Goal: Task Accomplishment & Management: Use online tool/utility

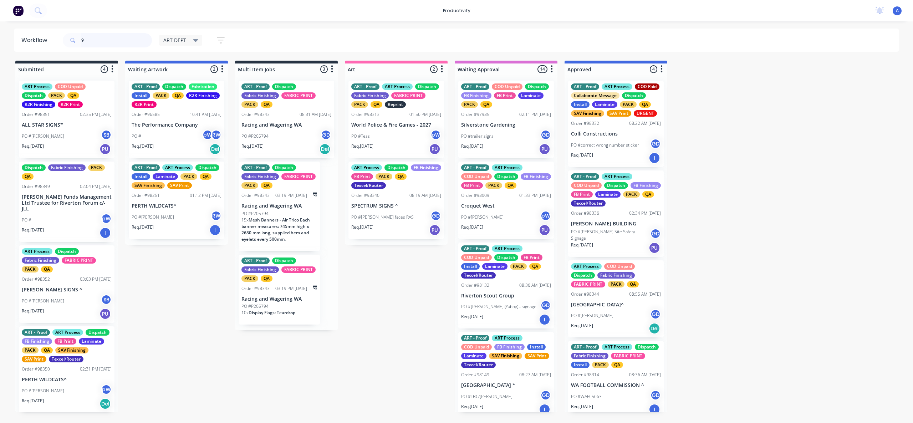
click at [104, 43] on input "9" at bounding box center [116, 40] width 71 height 14
click at [112, 43] on input "98329" at bounding box center [116, 40] width 71 height 14
type input "98329"
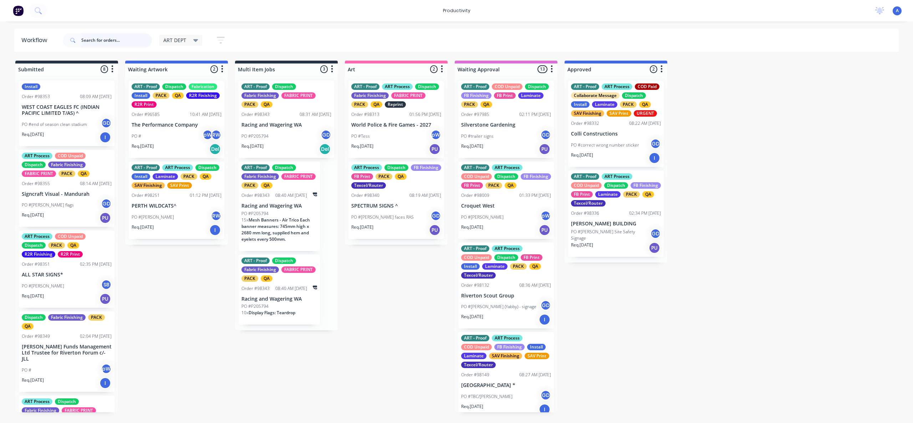
click at [94, 35] on input "text" at bounding box center [116, 40] width 71 height 14
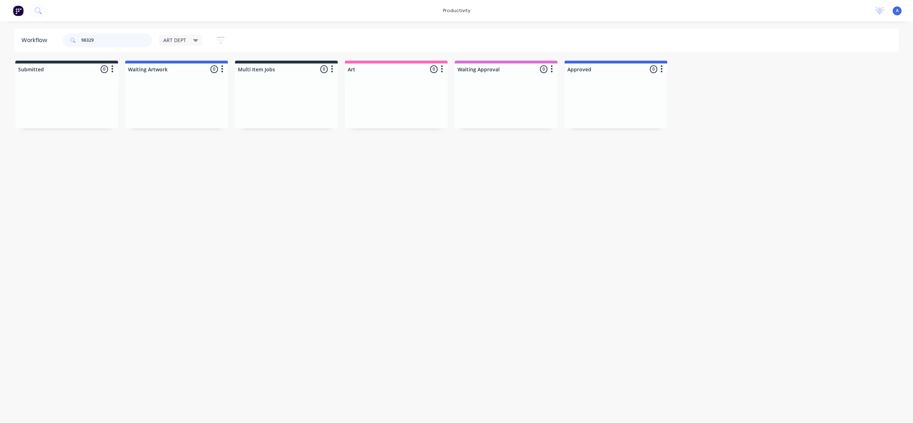
type input "98329"
click at [178, 42] on span "ART DEPT" at bounding box center [174, 39] width 23 height 7
click at [185, 95] on button "None" at bounding box center [202, 93] width 76 height 8
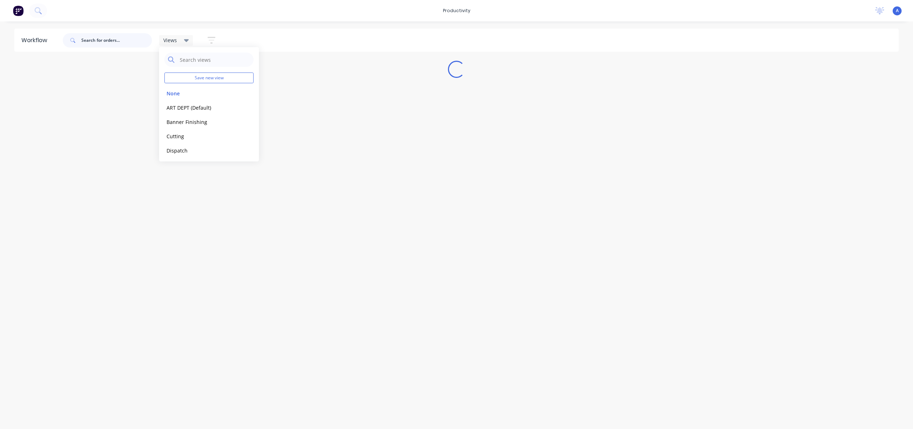
click at [120, 39] on input "text" at bounding box center [116, 40] width 71 height 14
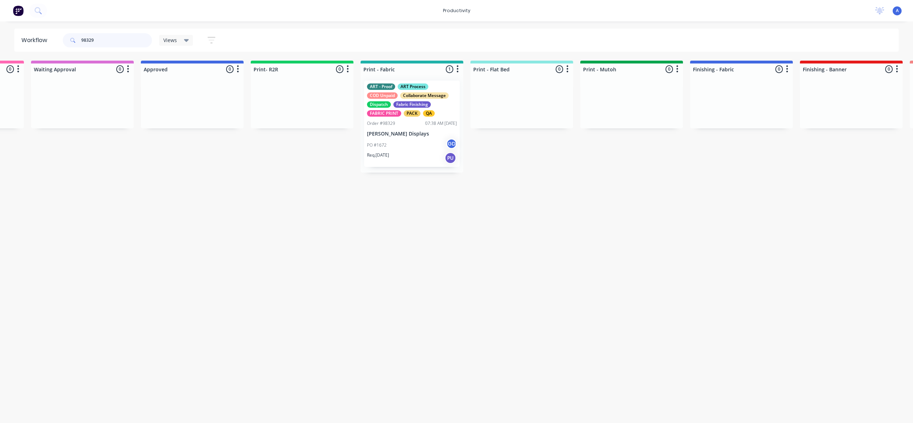
scroll to position [0, 741]
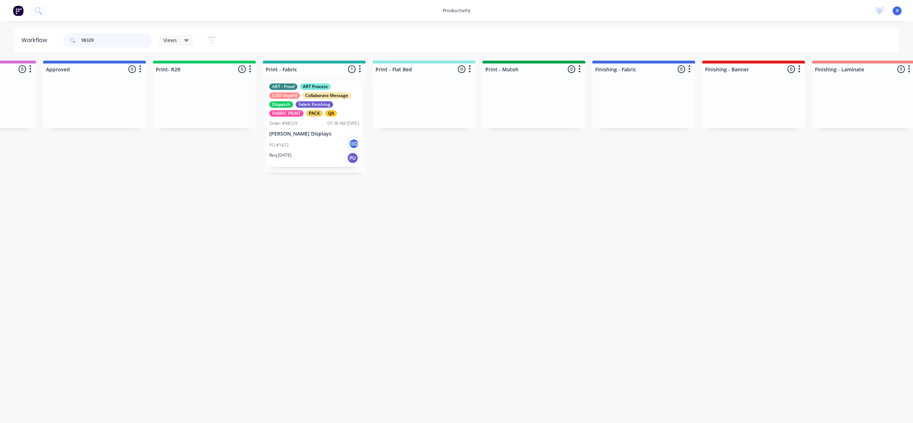
type input "98329"
click at [312, 142] on div "PO #1672 GD" at bounding box center [314, 145] width 90 height 14
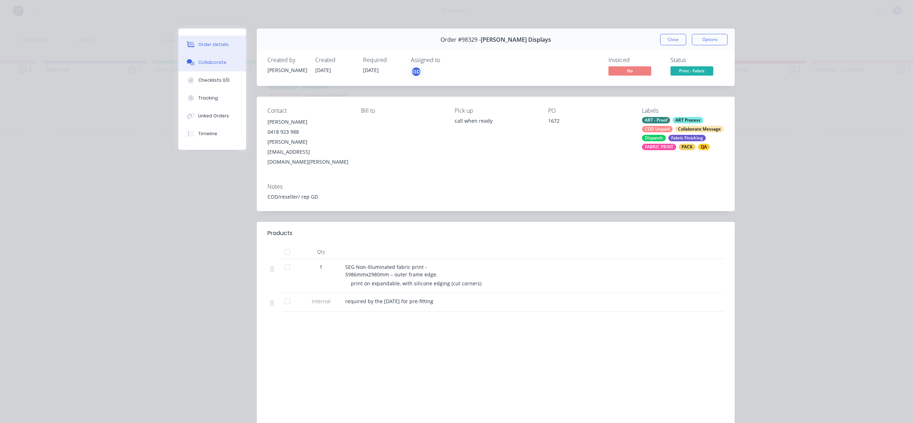
click at [219, 62] on div "Collaborate" at bounding box center [212, 62] width 28 height 6
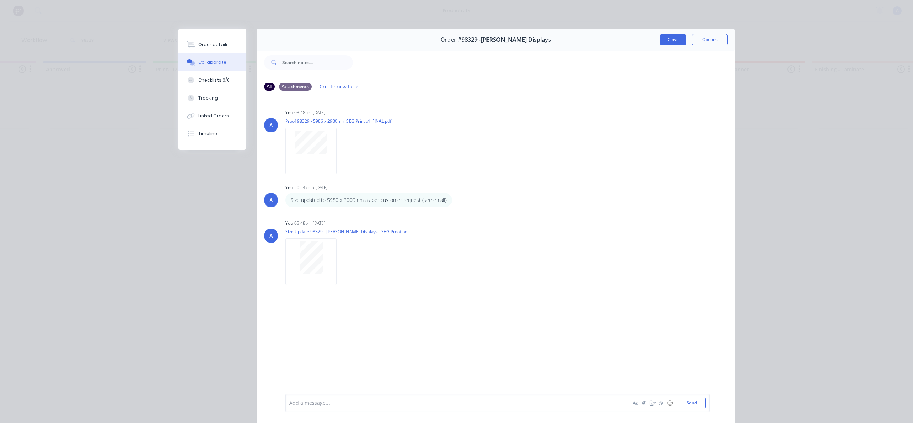
click at [669, 41] on button "Close" at bounding box center [673, 39] width 26 height 11
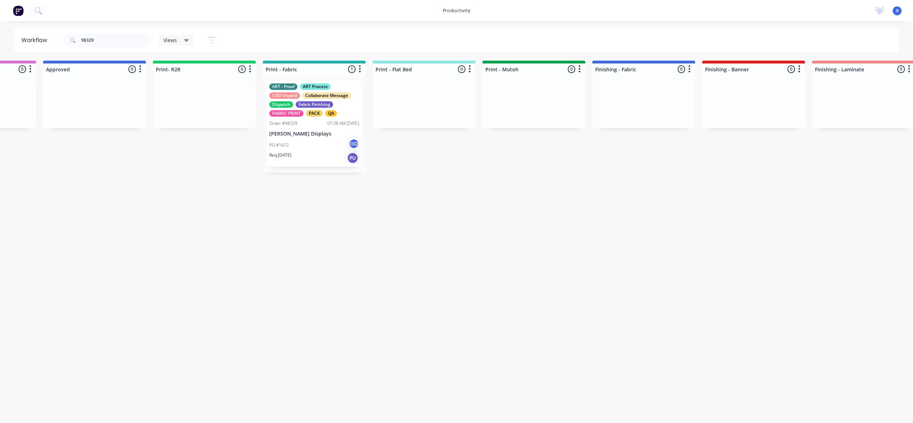
click at [185, 35] on div "Views" at bounding box center [176, 40] width 34 height 11
click at [181, 107] on button "ART DEPT (Default)" at bounding box center [202, 107] width 76 height 8
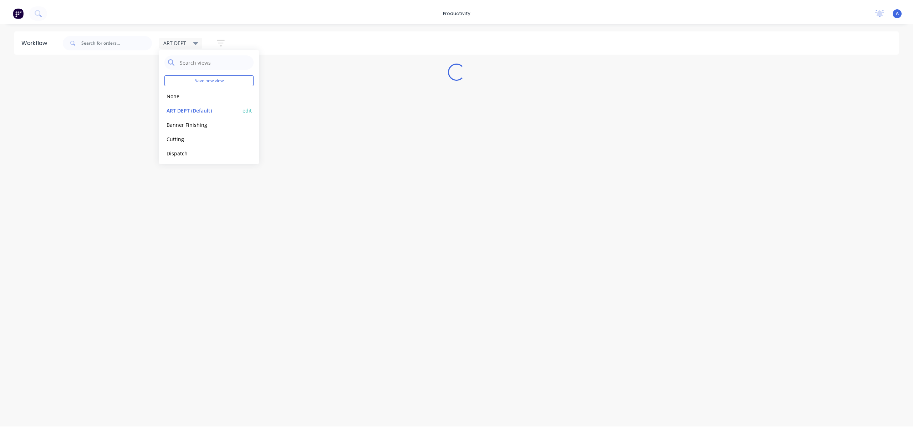
scroll to position [0, 0]
click at [340, 44] on div "ART DEPT Save new view None edit ART DEPT (Default) edit Banner Finishing edit …" at bounding box center [480, 40] width 838 height 21
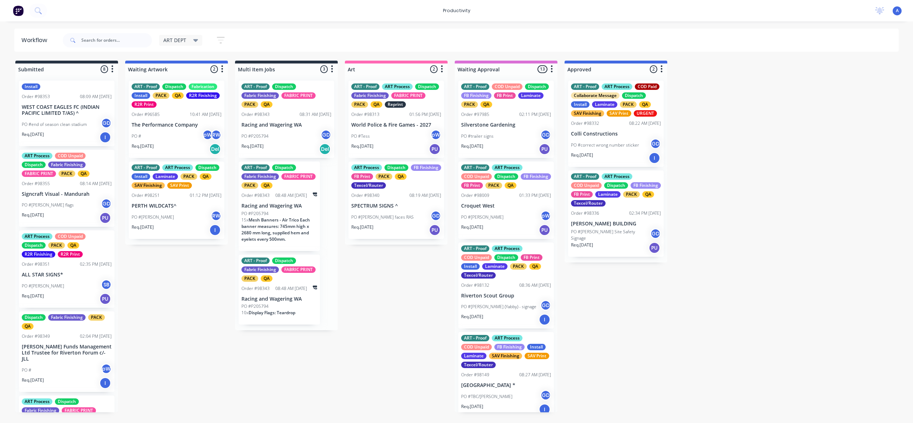
click at [122, 44] on input "text" at bounding box center [116, 40] width 71 height 14
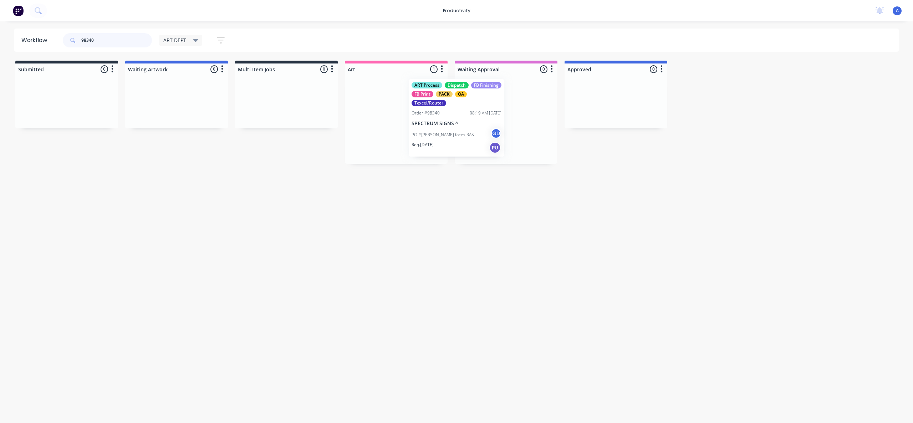
drag, startPoint x: 405, startPoint y: 146, endPoint x: 401, endPoint y: 144, distance: 4.2
click at [401, 144] on div "ART Process Dispatch FB Finishing FB Print PACK QA Texcel/Router Order #98340 0…" at bounding box center [396, 119] width 103 height 89
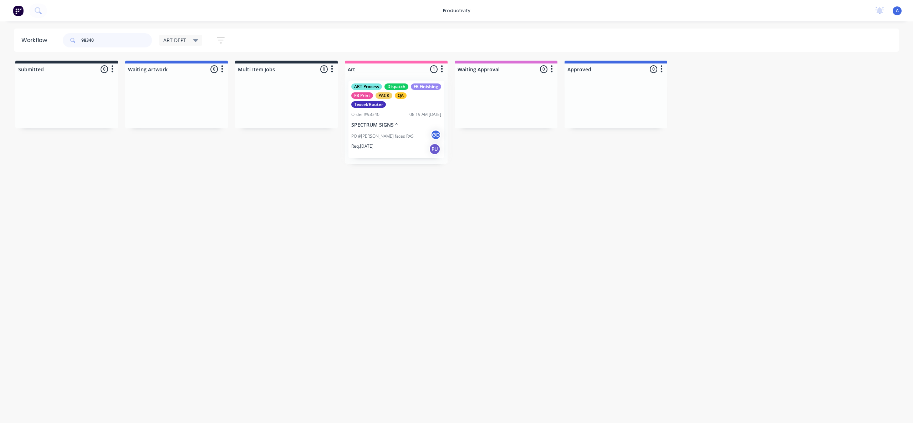
type input "98340"
click at [385, 141] on div "ART Process Dispatch FB Finishing FB Print PACK QA Texcel/Router Order #98340 0…" at bounding box center [396, 119] width 103 height 89
click at [385, 140] on div "PO #[PERSON_NAME] faces RAS GD" at bounding box center [396, 137] width 90 height 14
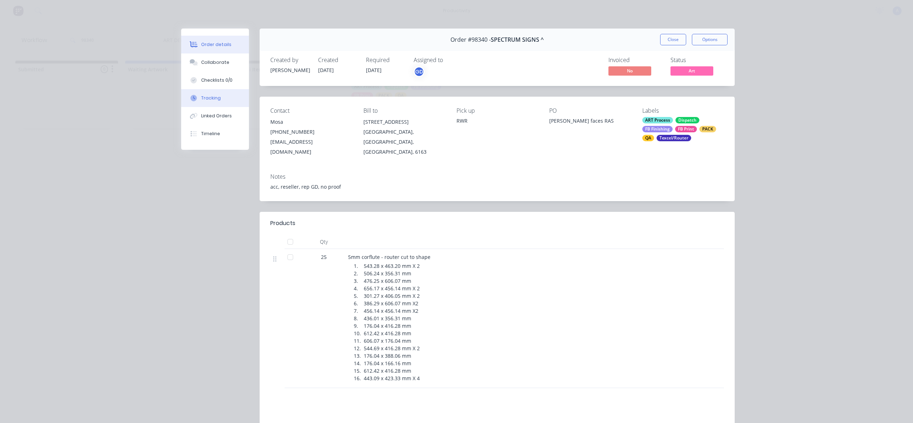
click at [216, 96] on div "Tracking" at bounding box center [211, 98] width 20 height 6
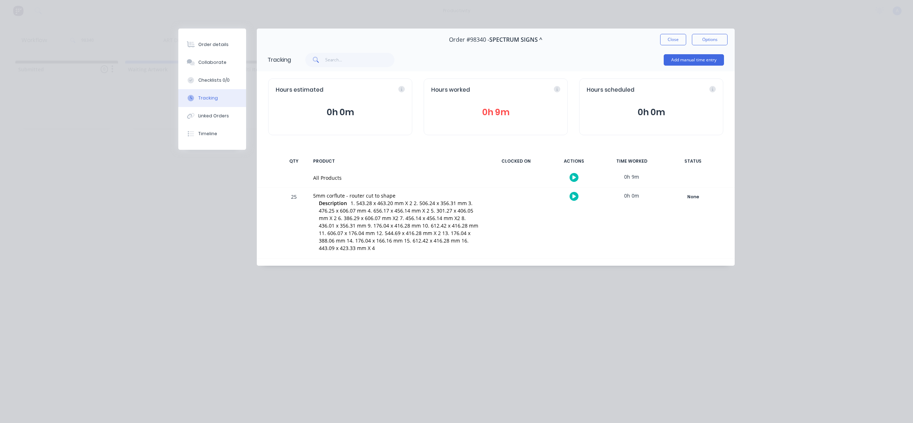
click at [574, 175] on icon "button" at bounding box center [575, 177] width 4 height 5
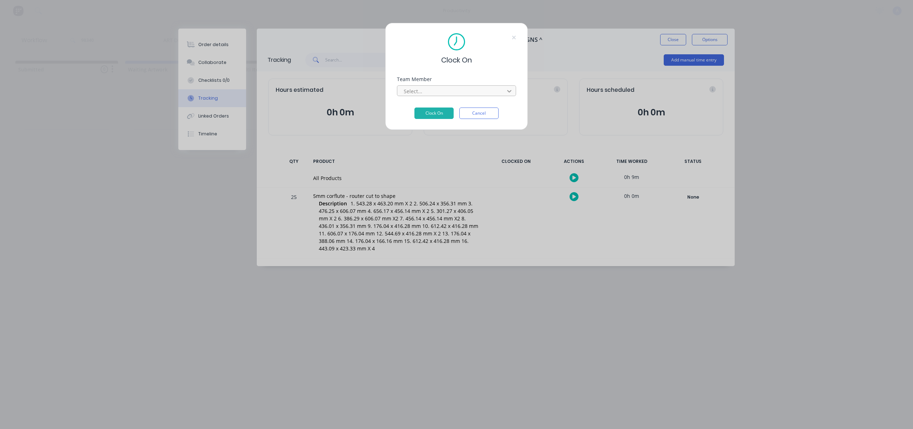
click at [507, 88] on icon at bounding box center [509, 90] width 7 height 7
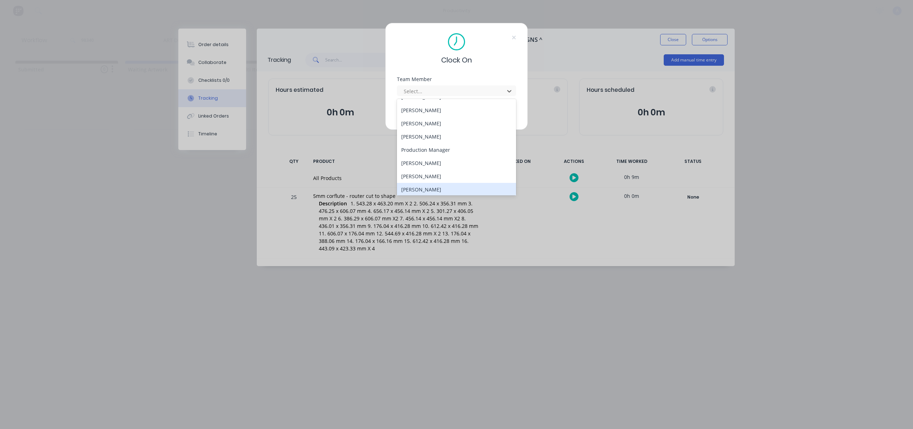
scroll to position [197, 0]
click at [432, 186] on div "[PERSON_NAME]" at bounding box center [456, 187] width 119 height 13
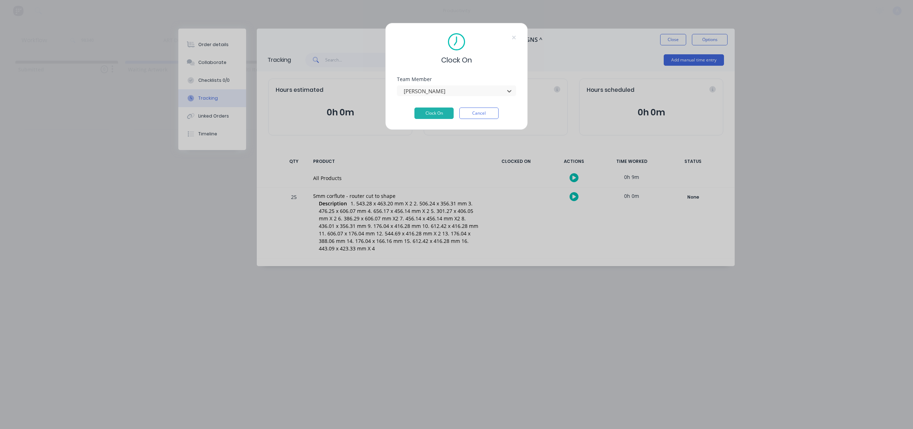
click at [446, 106] on div "Team Member option [PERSON_NAME], selected. [PERSON_NAME]" at bounding box center [456, 92] width 119 height 31
click at [446, 111] on button "Clock On" at bounding box center [434, 112] width 39 height 11
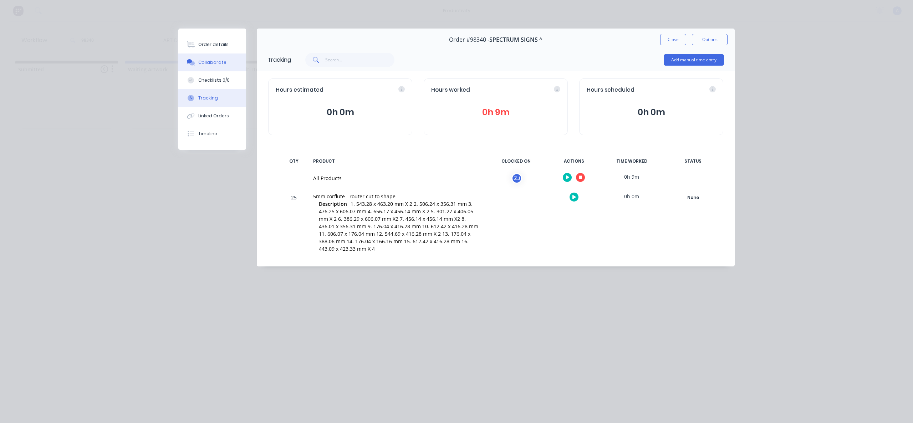
click at [216, 60] on div "Collaborate" at bounding box center [212, 62] width 28 height 6
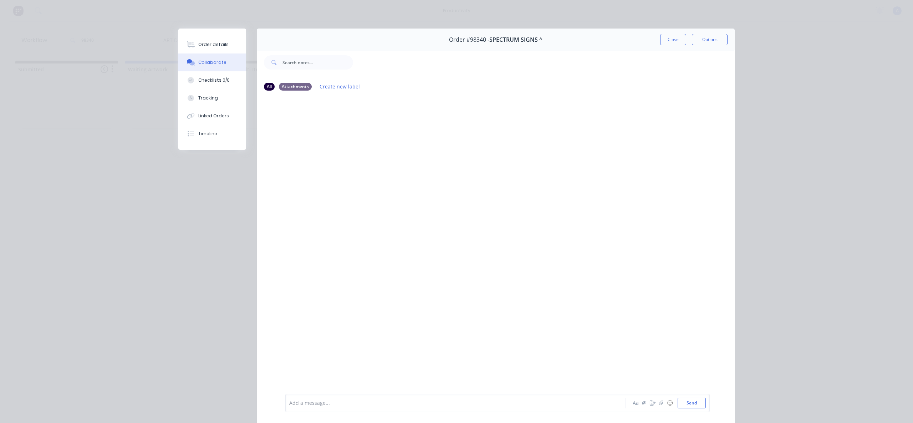
click at [472, 407] on div at bounding box center [446, 403] width 312 height 7
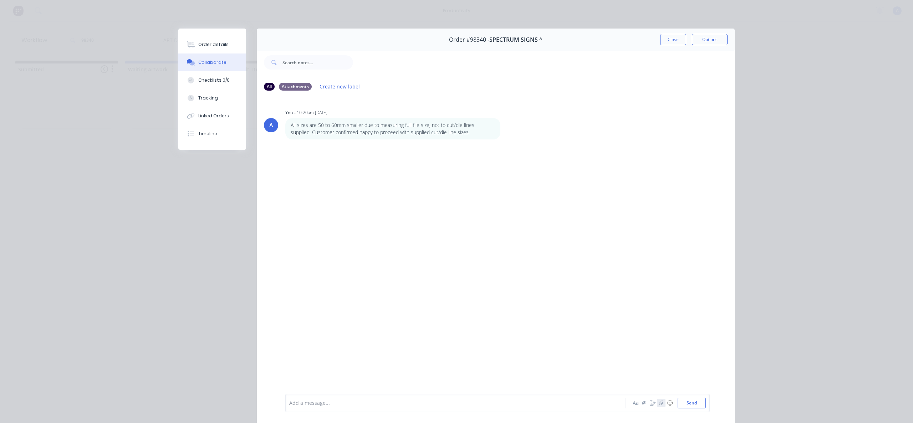
click at [663, 400] on button "button" at bounding box center [661, 403] width 9 height 9
click at [685, 406] on button "Send" at bounding box center [692, 403] width 28 height 11
click at [217, 100] on button "Tracking" at bounding box center [212, 98] width 68 height 18
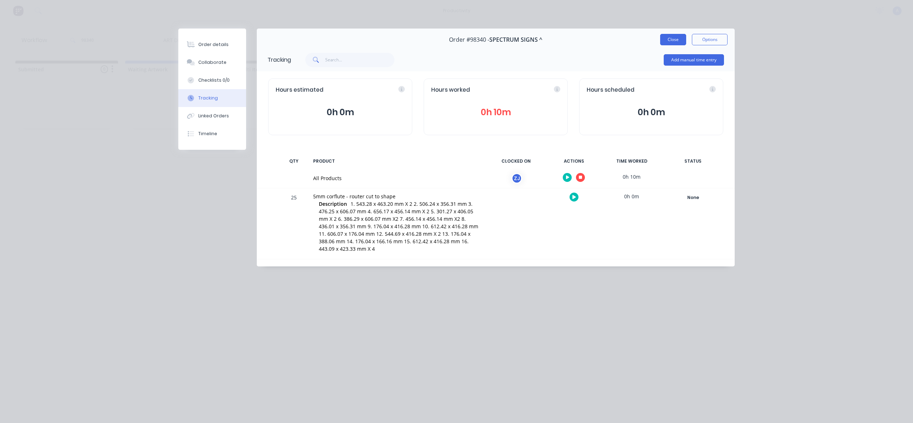
click at [665, 43] on button "Close" at bounding box center [673, 39] width 26 height 11
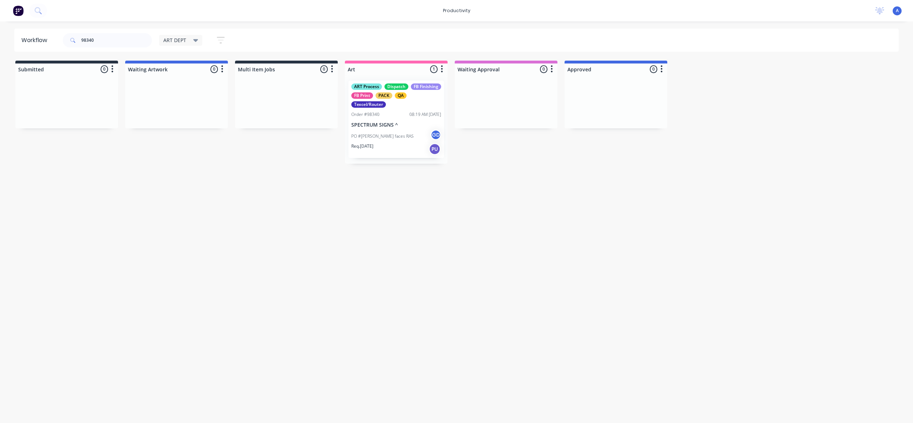
click at [569, 242] on div "Workflow 98340 ART DEPT Save new view None edit ART DEPT (Default) edit Banner …" at bounding box center [456, 219] width 913 height 380
click at [379, 137] on p "PO #[PERSON_NAME] faces RAS" at bounding box center [382, 136] width 62 height 6
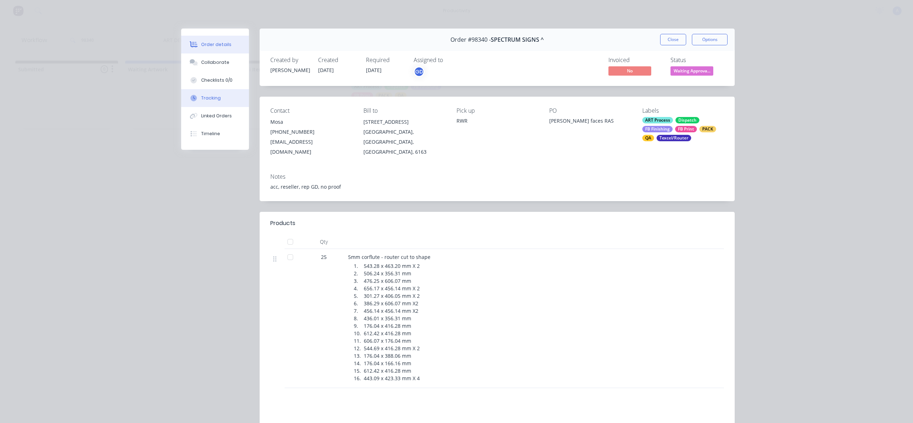
click at [214, 101] on div "Tracking" at bounding box center [211, 98] width 20 height 6
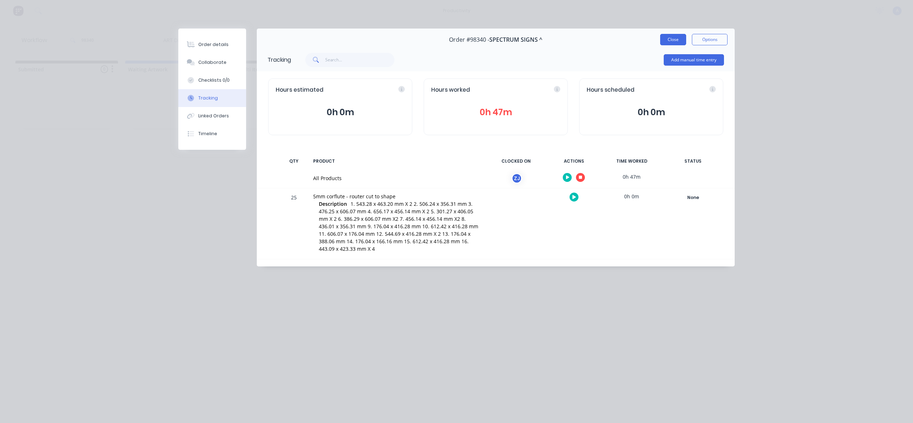
click at [677, 35] on button "Close" at bounding box center [673, 39] width 26 height 11
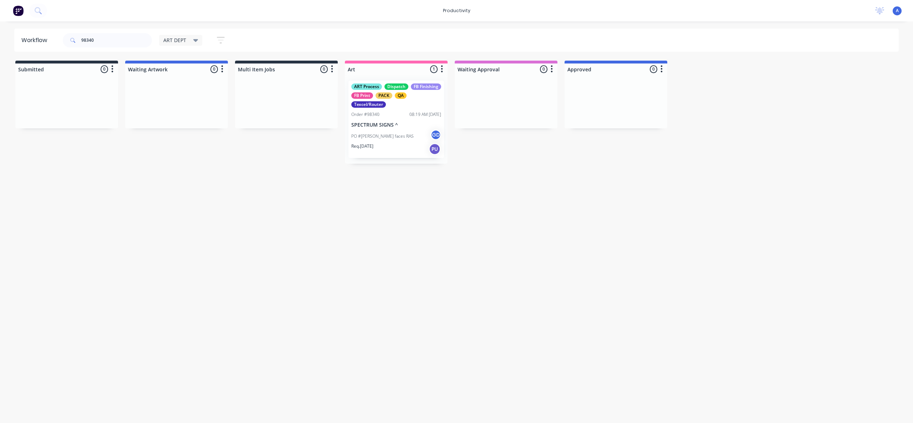
click at [500, 254] on div "Workflow 98340 ART DEPT Save new view None edit ART DEPT (Default) edit Banner …" at bounding box center [456, 219] width 913 height 380
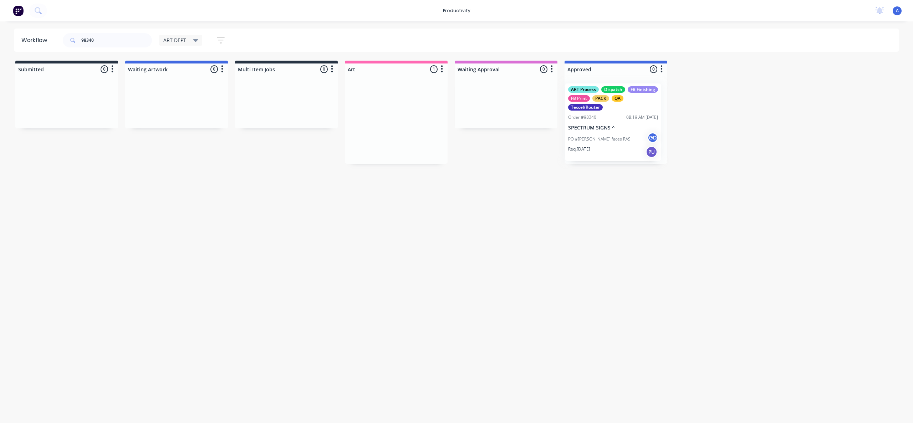
drag, startPoint x: 406, startPoint y: 137, endPoint x: 623, endPoint y: 140, distance: 217.0
click at [623, 140] on div at bounding box center [616, 119] width 103 height 89
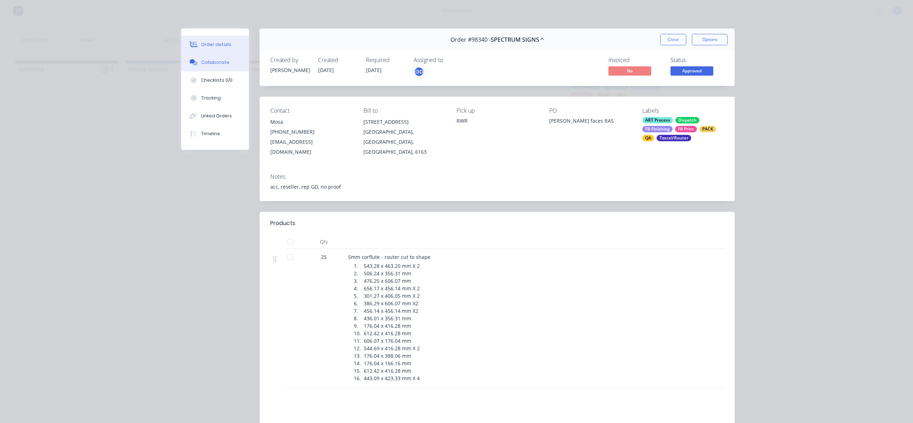
click at [228, 64] on button "Collaborate" at bounding box center [215, 63] width 68 height 18
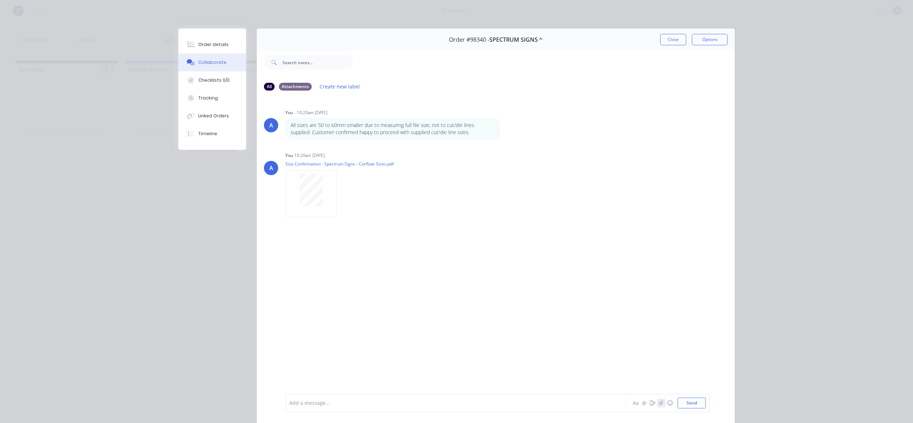
click at [659, 401] on icon "button" at bounding box center [661, 403] width 4 height 5
click at [693, 402] on button "Send" at bounding box center [692, 403] width 28 height 11
click at [184, 92] on button "Tracking" at bounding box center [212, 98] width 68 height 18
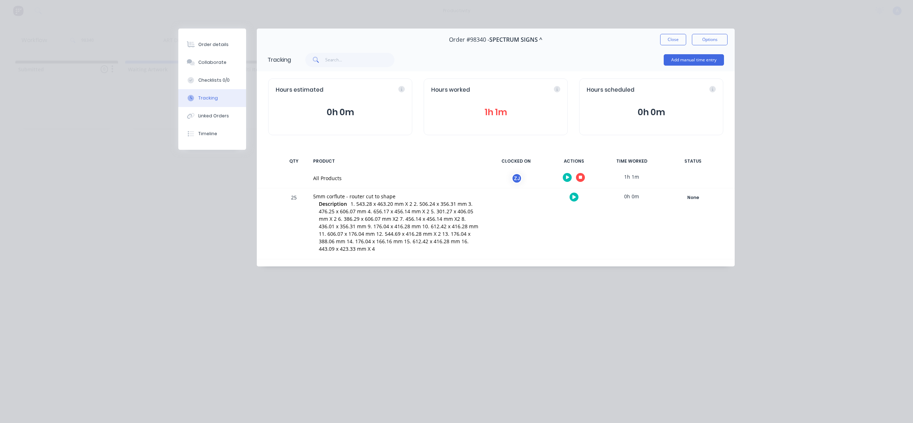
click at [582, 178] on icon "button" at bounding box center [581, 178] width 4 height 4
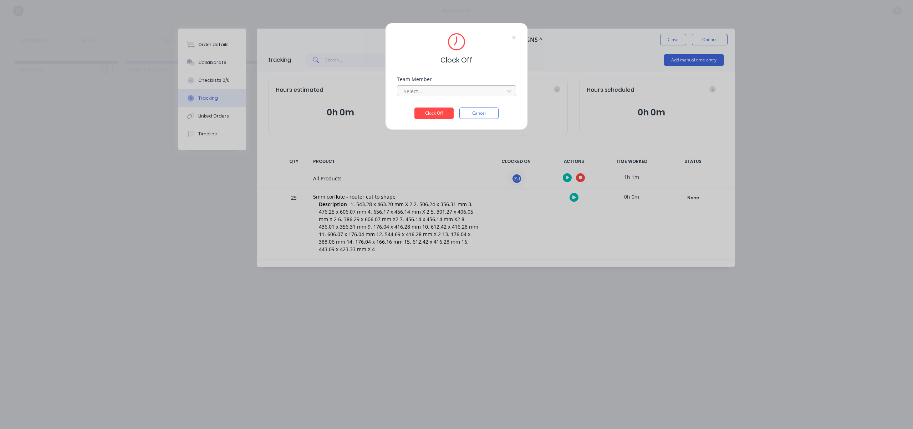
click at [478, 93] on div at bounding box center [452, 91] width 98 height 9
click at [436, 113] on div "[PERSON_NAME]" at bounding box center [456, 106] width 119 height 13
click at [436, 115] on button "Clock Off" at bounding box center [434, 112] width 39 height 11
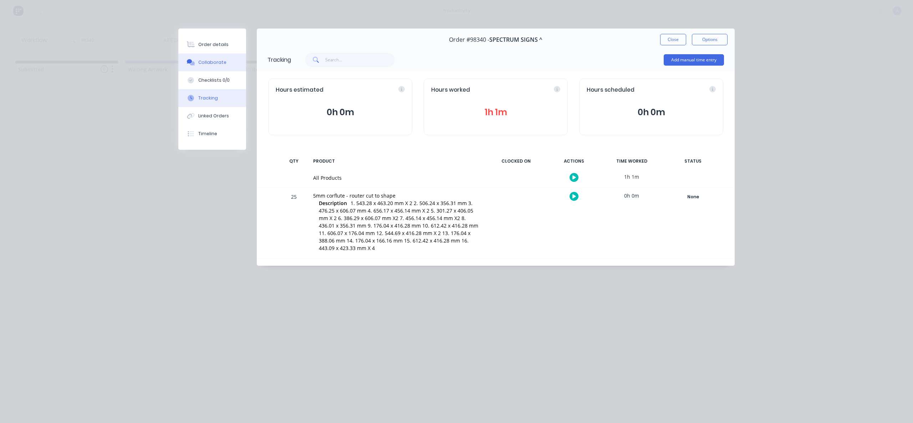
click at [205, 63] on div "Collaborate" at bounding box center [212, 62] width 28 height 6
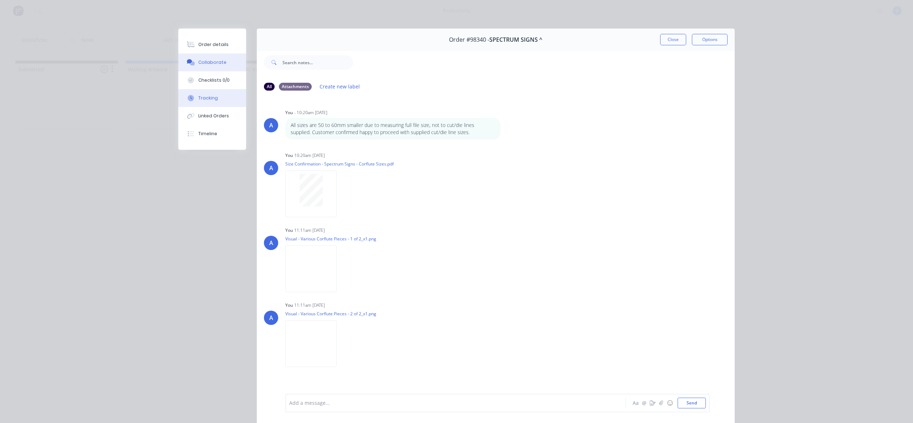
click at [217, 98] on button "Tracking" at bounding box center [212, 98] width 68 height 18
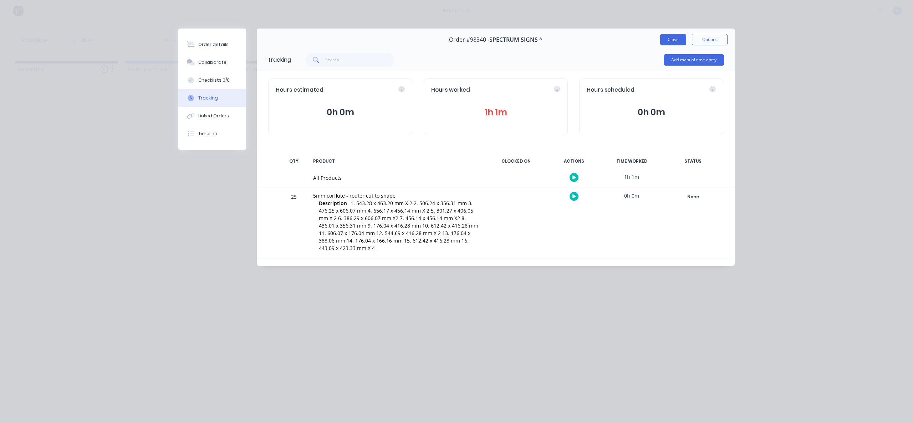
click at [675, 44] on button "Close" at bounding box center [673, 39] width 26 height 11
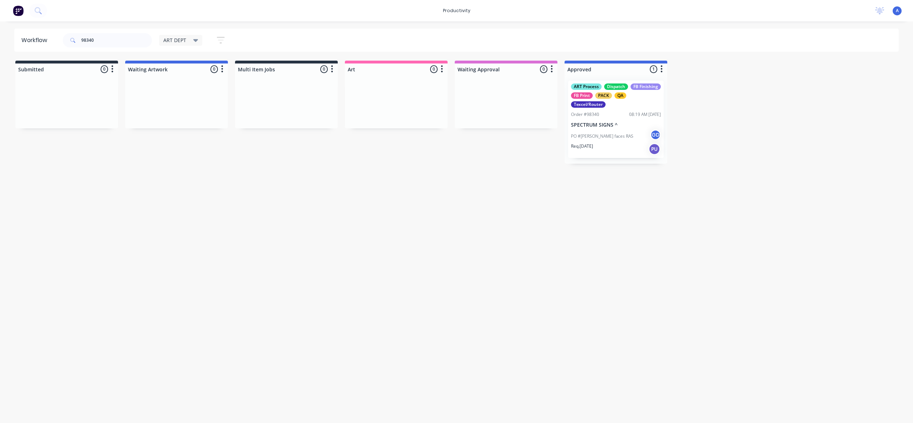
click at [549, 244] on div "Workflow 98340 ART DEPT Save new view None edit ART DEPT (Default) edit Banner …" at bounding box center [456, 219] width 913 height 380
click at [596, 116] on div "Order #98340" at bounding box center [585, 114] width 28 height 6
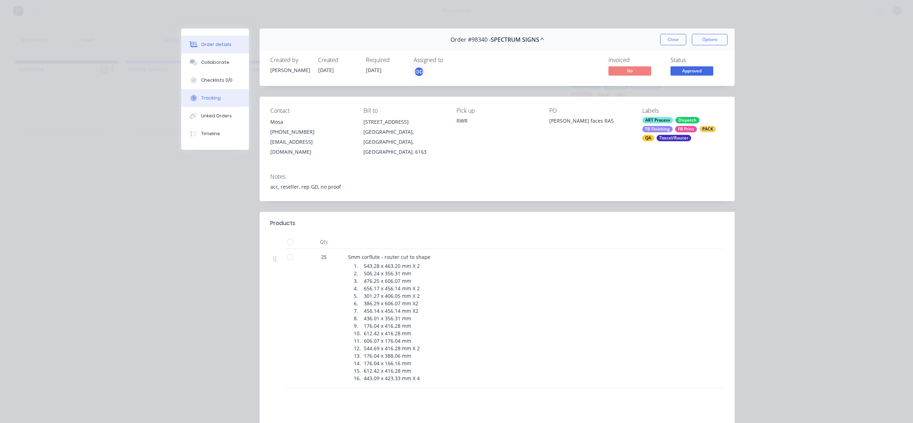
click at [215, 95] on div "Tracking" at bounding box center [211, 98] width 20 height 6
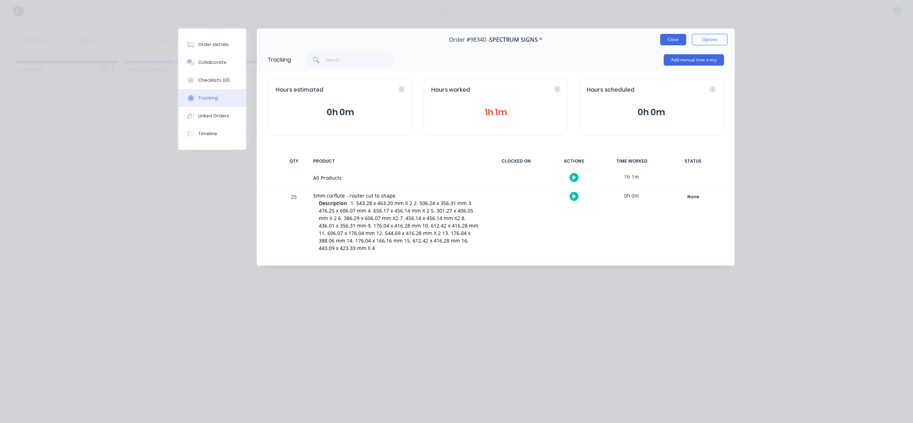
click at [678, 40] on button "Close" at bounding box center [673, 39] width 26 height 11
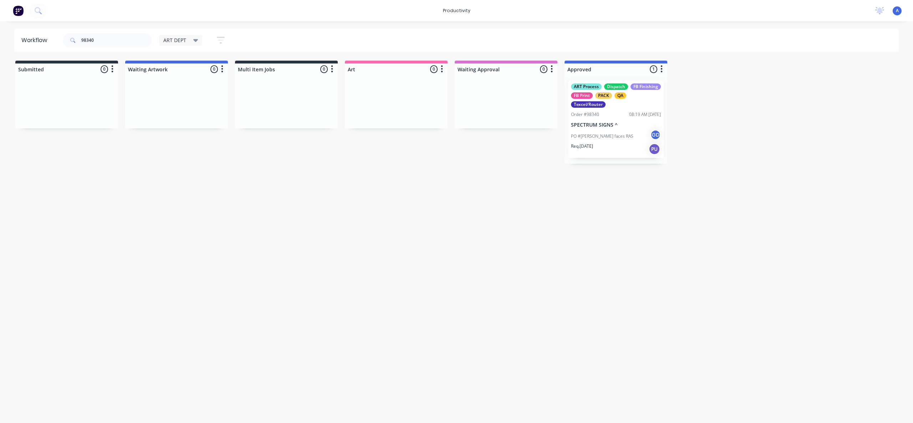
click at [529, 233] on div "Workflow 98340 ART DEPT Save new view None edit ART DEPT (Default) edit Banner …" at bounding box center [456, 219] width 913 height 380
click at [616, 238] on div "Workflow 98340 ART DEPT Save new view None edit ART DEPT (Default) edit Banner …" at bounding box center [456, 219] width 913 height 380
click at [108, 45] on input "98340" at bounding box center [116, 40] width 71 height 14
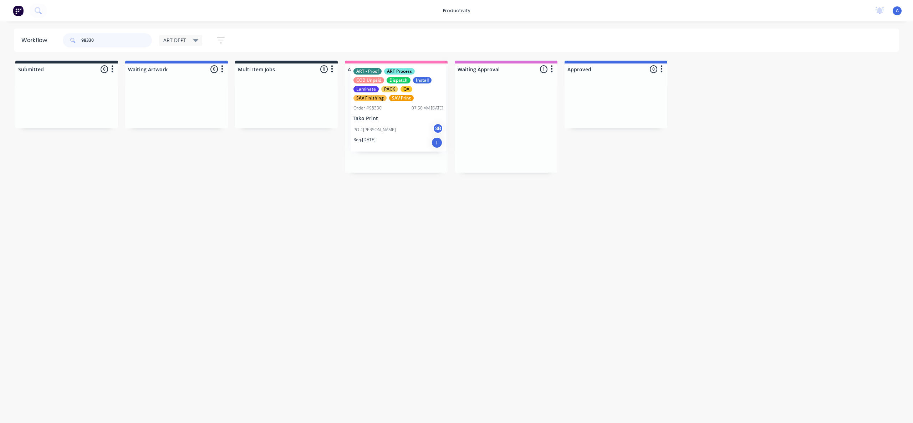
drag, startPoint x: 521, startPoint y: 145, endPoint x: 402, endPoint y: 136, distance: 119.9
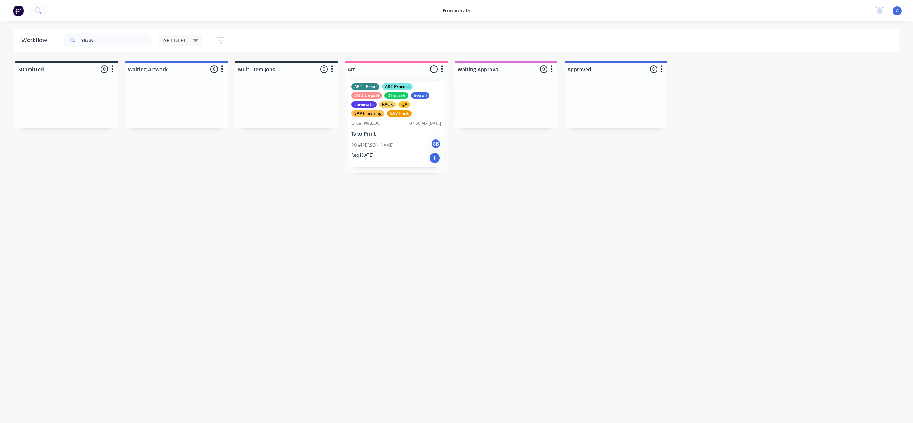
click at [402, 136] on div "ART - Proof ART Process COD Unpaid Dispatch Install Laminate PACK QA SAV Finish…" at bounding box center [396, 124] width 103 height 98
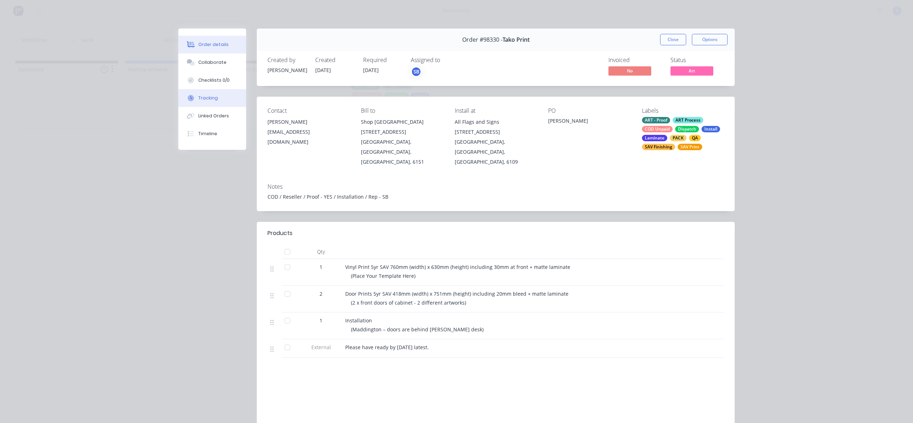
click at [206, 99] on div "Tracking" at bounding box center [208, 98] width 20 height 6
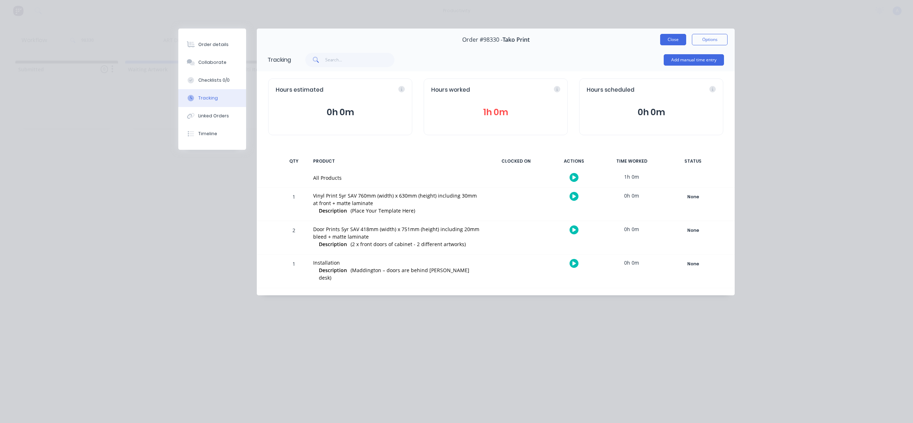
click at [674, 42] on button "Close" at bounding box center [673, 39] width 26 height 11
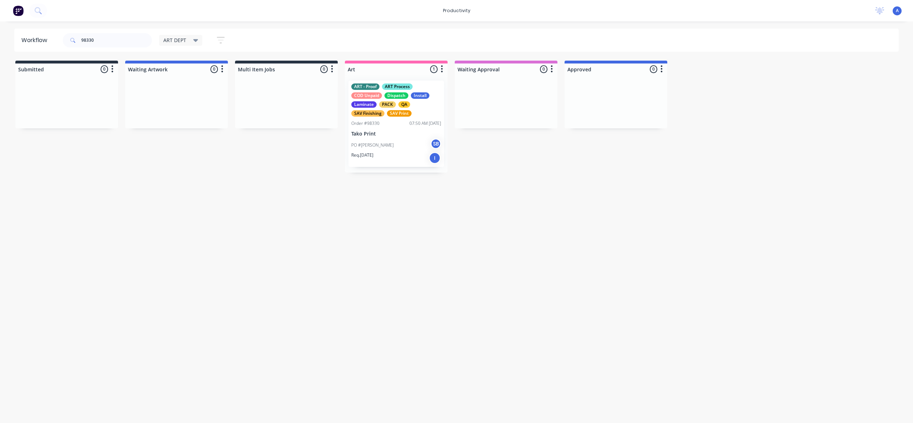
click at [410, 143] on div "PO #[PERSON_NAME] SB" at bounding box center [396, 145] width 90 height 14
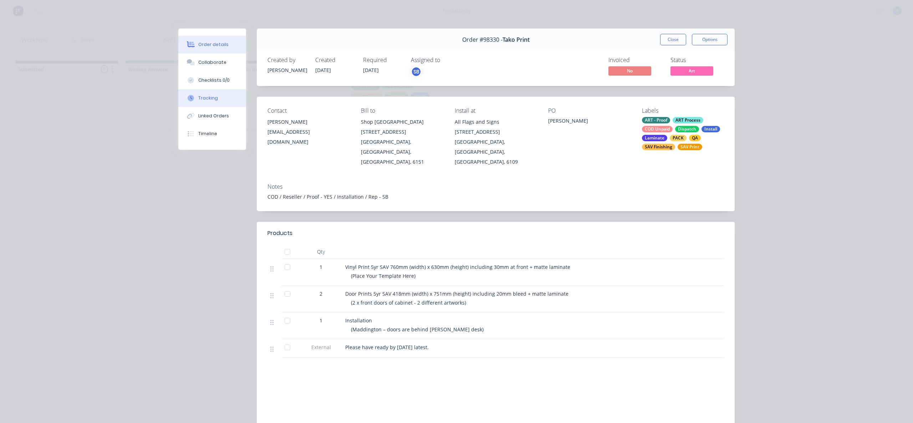
click at [228, 92] on button "Tracking" at bounding box center [212, 98] width 68 height 18
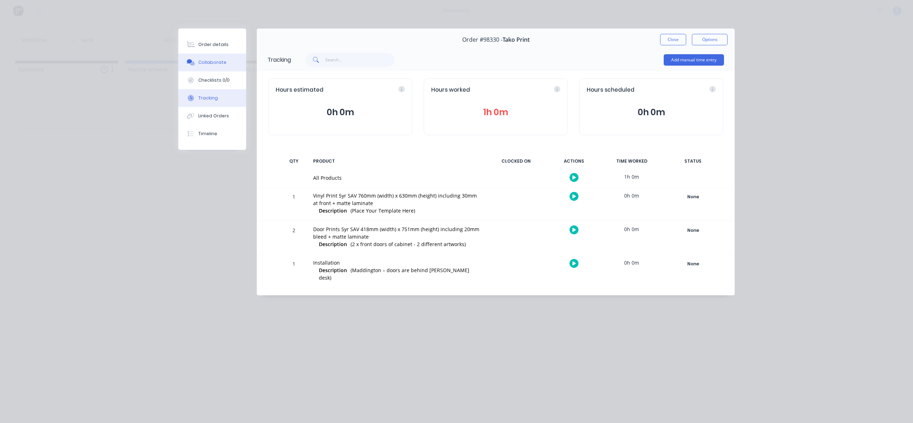
click at [217, 62] on div "Collaborate" at bounding box center [212, 62] width 28 height 6
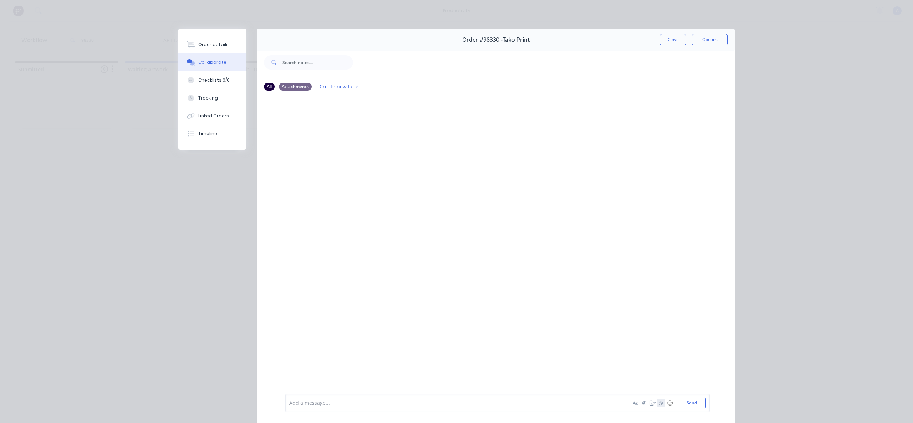
click at [659, 404] on icon "button" at bounding box center [661, 403] width 4 height 5
click at [690, 400] on button "Send" at bounding box center [692, 403] width 28 height 11
click at [662, 406] on button "button" at bounding box center [661, 403] width 9 height 9
click at [687, 405] on button "Send" at bounding box center [692, 403] width 28 height 11
click at [229, 99] on button "Tracking" at bounding box center [212, 98] width 68 height 18
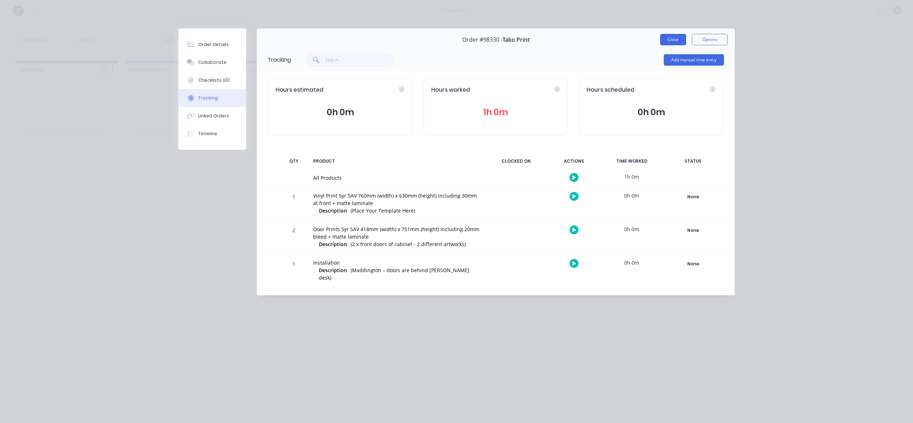
click at [671, 40] on button "Close" at bounding box center [673, 39] width 26 height 11
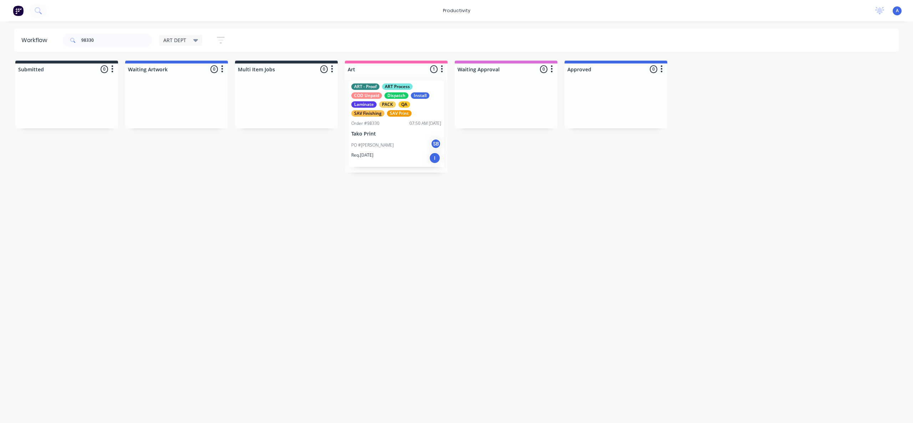
click at [684, 245] on div "Workflow 98330 ART DEPT Save new view None edit ART DEPT (Default) edit Banner …" at bounding box center [456, 219] width 913 height 380
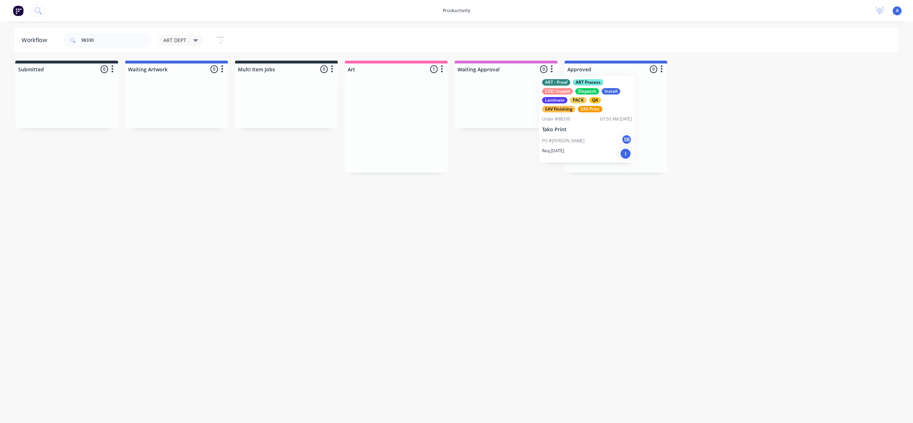
drag, startPoint x: 408, startPoint y: 145, endPoint x: 606, endPoint y: 141, distance: 198.1
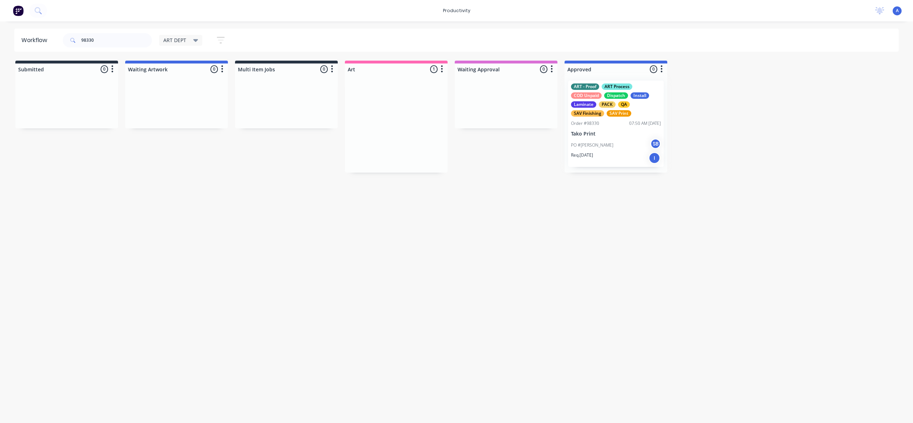
click at [607, 141] on div at bounding box center [616, 124] width 103 height 98
click at [599, 150] on div "PO #[PERSON_NAME] SB" at bounding box center [616, 145] width 90 height 14
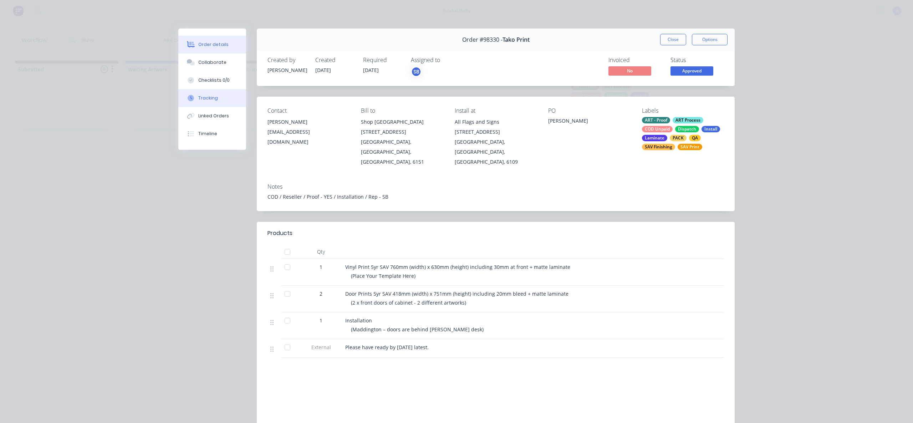
click at [201, 93] on button "Tracking" at bounding box center [212, 98] width 68 height 18
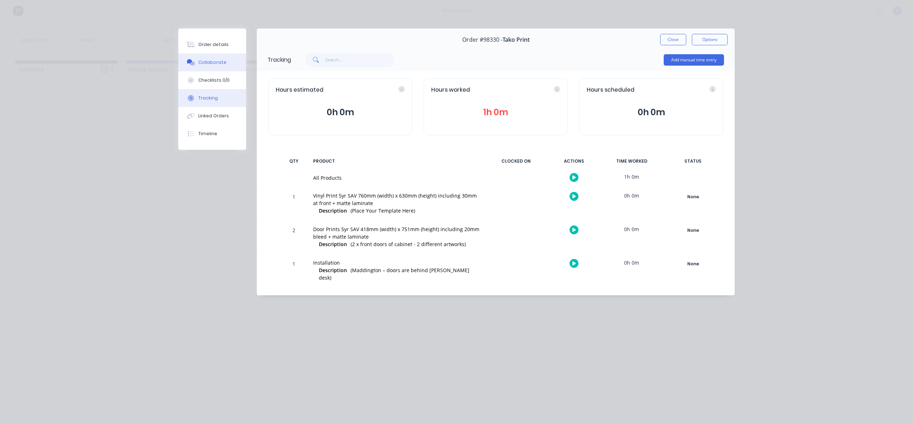
click at [213, 63] on div "Collaborate" at bounding box center [212, 62] width 28 height 6
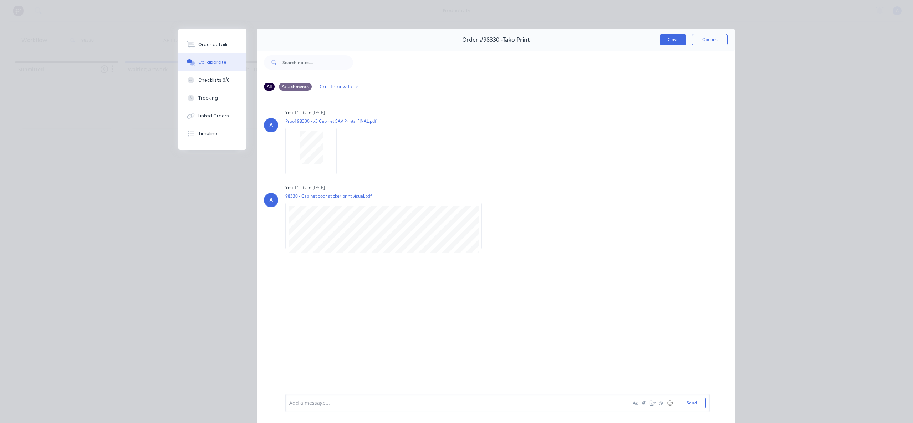
click at [674, 45] on button "Close" at bounding box center [673, 39] width 26 height 11
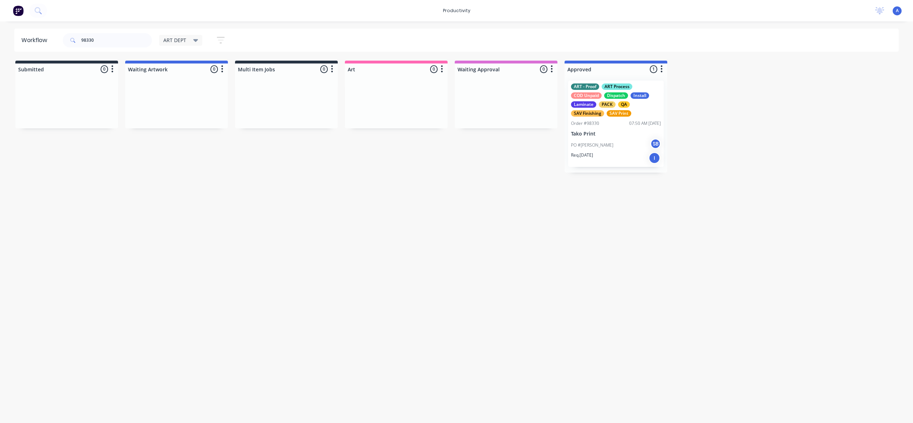
click at [608, 140] on div "PO #[PERSON_NAME] SB" at bounding box center [616, 145] width 90 height 14
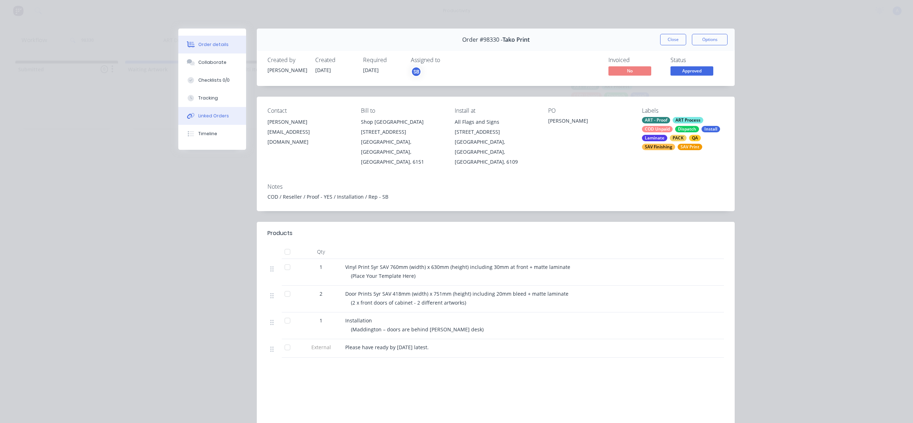
click at [208, 107] on button "Linked Orders" at bounding box center [212, 116] width 68 height 18
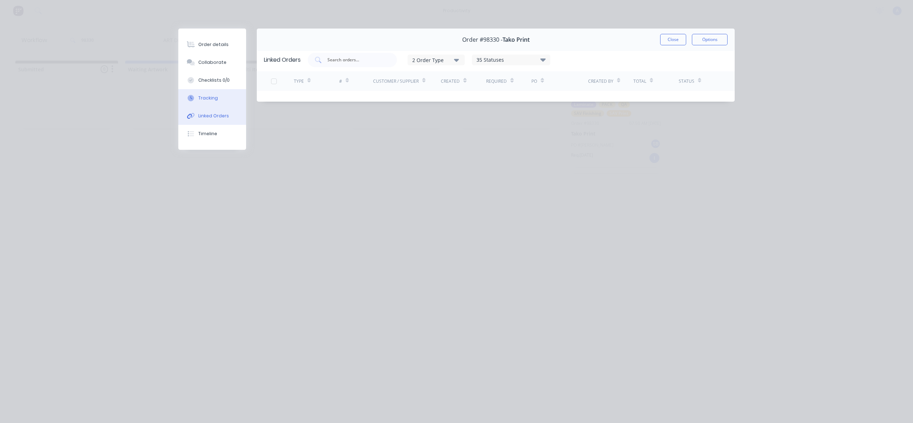
click at [208, 95] on div "Tracking" at bounding box center [208, 98] width 20 height 6
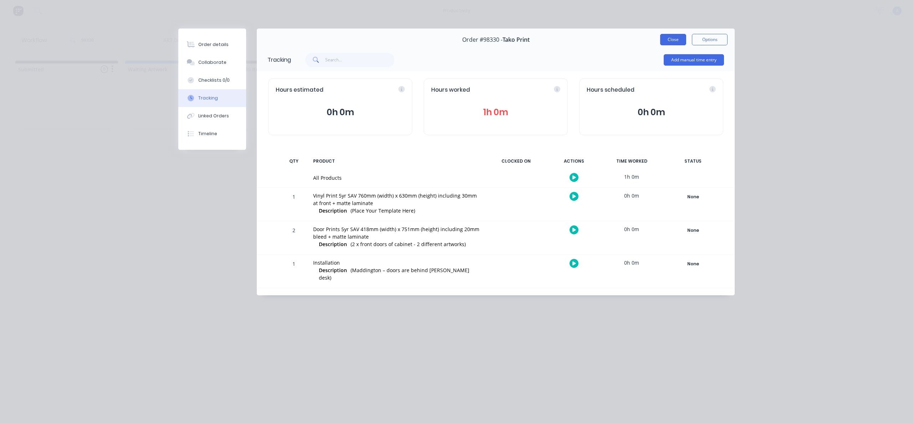
click at [677, 39] on button "Close" at bounding box center [673, 39] width 26 height 11
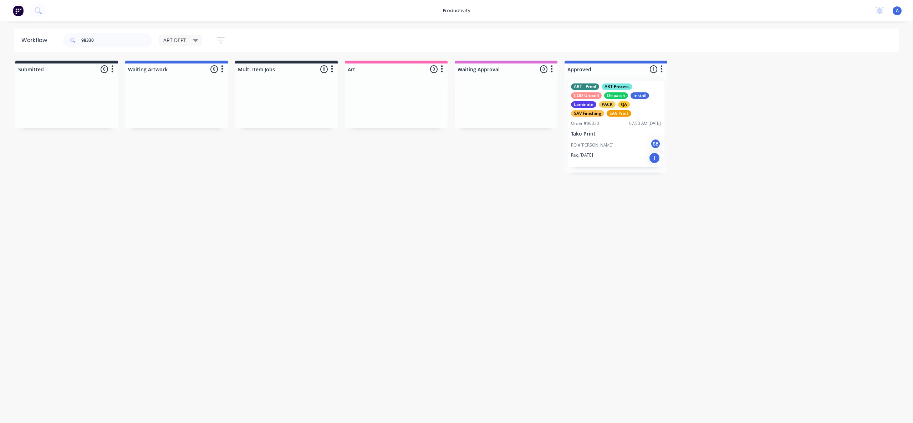
click at [680, 191] on div "Workflow 98330 ART DEPT Save new view None edit ART DEPT (Default) edit Banner …" at bounding box center [456, 219] width 913 height 380
click at [411, 352] on div "Workflow 98330 ART DEPT Save new view None edit ART DEPT (Default) edit Banner …" at bounding box center [456, 219] width 913 height 380
click at [570, 232] on div "Workflow 98330 ART DEPT Save new view None edit ART DEPT (Default) edit Banner …" at bounding box center [456, 219] width 913 height 380
click at [113, 42] on input "98330" at bounding box center [116, 40] width 71 height 14
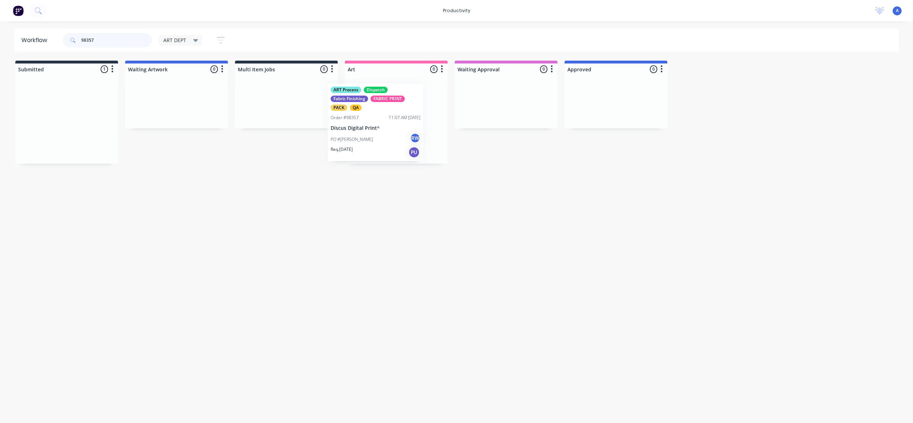
drag, startPoint x: 68, startPoint y: 132, endPoint x: 383, endPoint y: 136, distance: 314.4
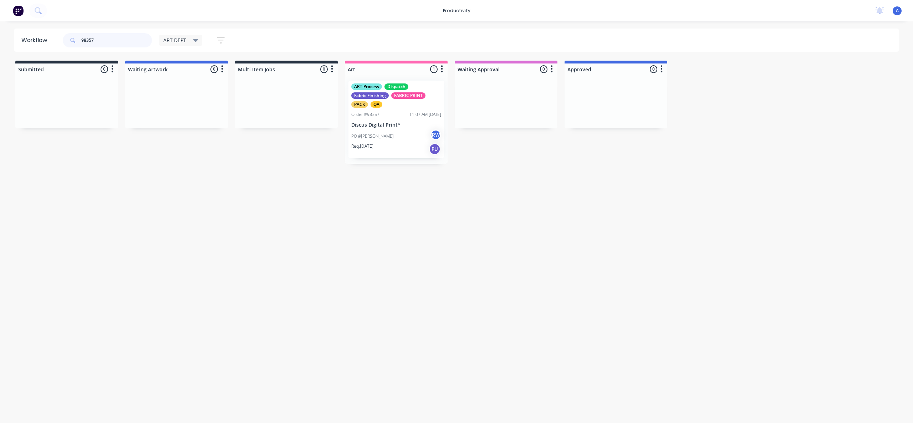
type input "98357"
click at [394, 130] on div "PO #[PERSON_NAME]" at bounding box center [396, 137] width 90 height 14
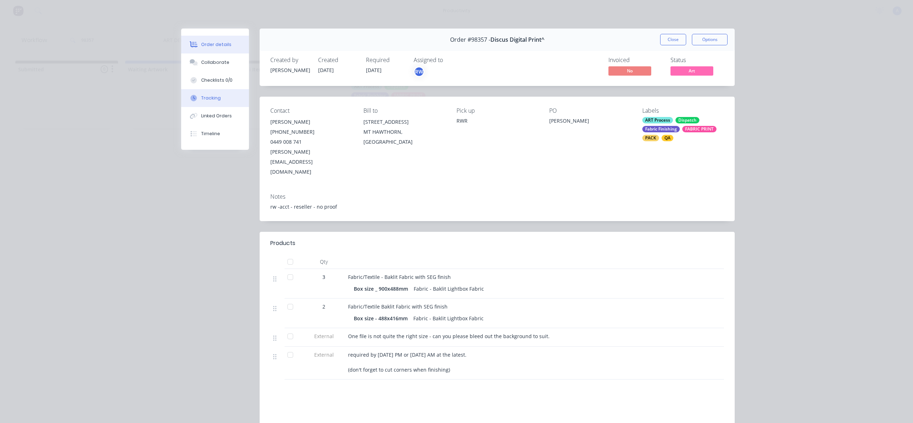
click at [209, 104] on button "Tracking" at bounding box center [215, 98] width 68 height 18
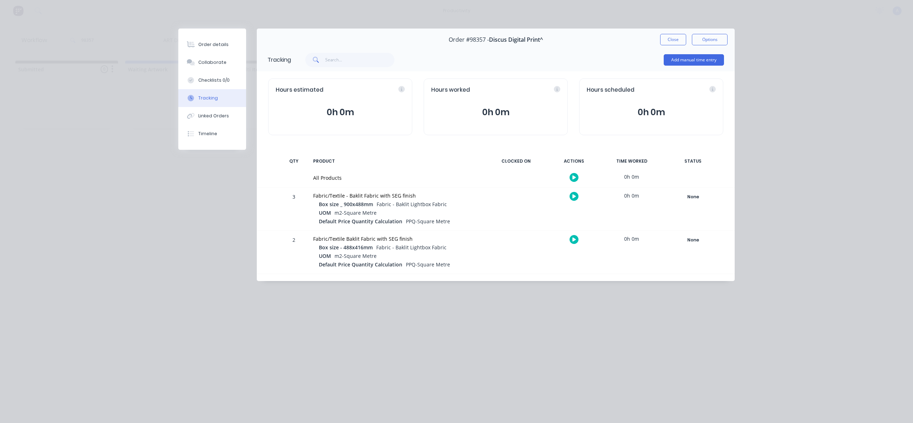
click at [572, 182] on div at bounding box center [574, 177] width 54 height 17
click at [574, 174] on button "button" at bounding box center [574, 177] width 9 height 9
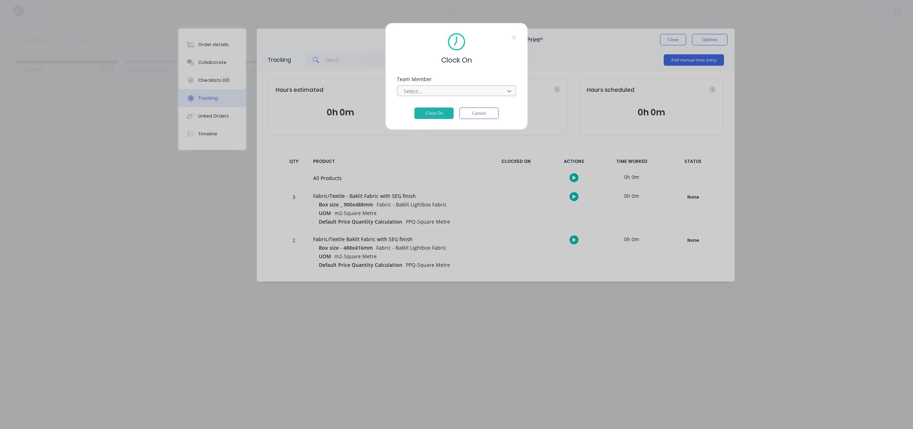
click at [508, 93] on icon at bounding box center [509, 90] width 7 height 7
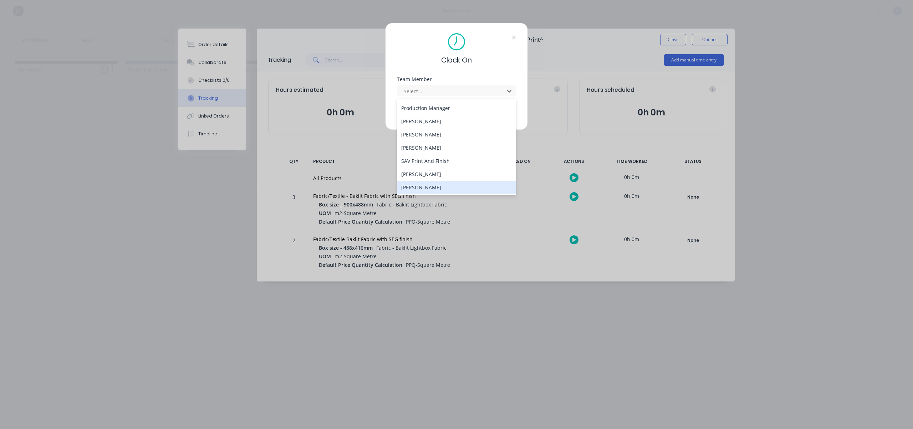
click at [432, 182] on div "[PERSON_NAME]" at bounding box center [456, 187] width 119 height 13
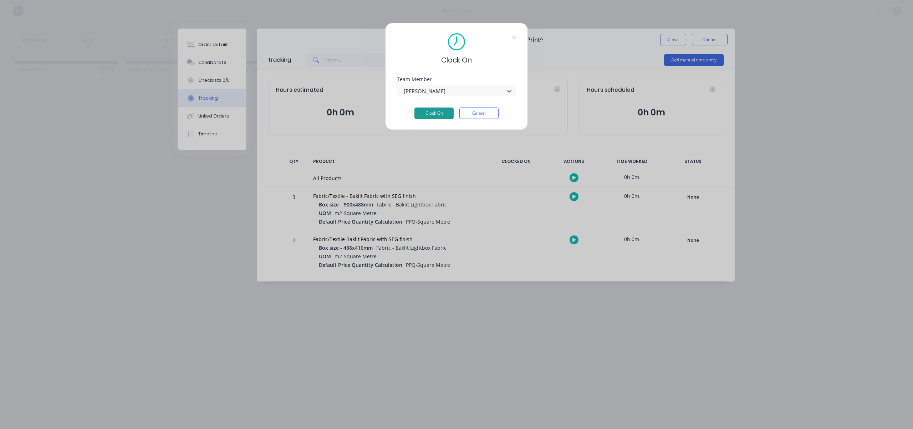
click at [440, 117] on button "Clock On" at bounding box center [434, 112] width 39 height 11
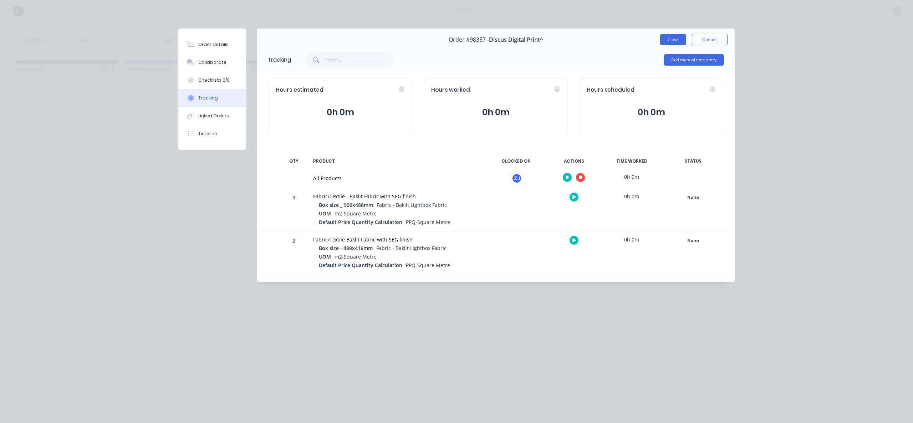
drag, startPoint x: 657, startPoint y: 42, endPoint x: 668, endPoint y: 40, distance: 11.6
click at [658, 41] on div "Order #98357 - Discus Digital Print^ Close Options" at bounding box center [496, 40] width 478 height 22
click at [675, 39] on button "Close" at bounding box center [673, 39] width 26 height 11
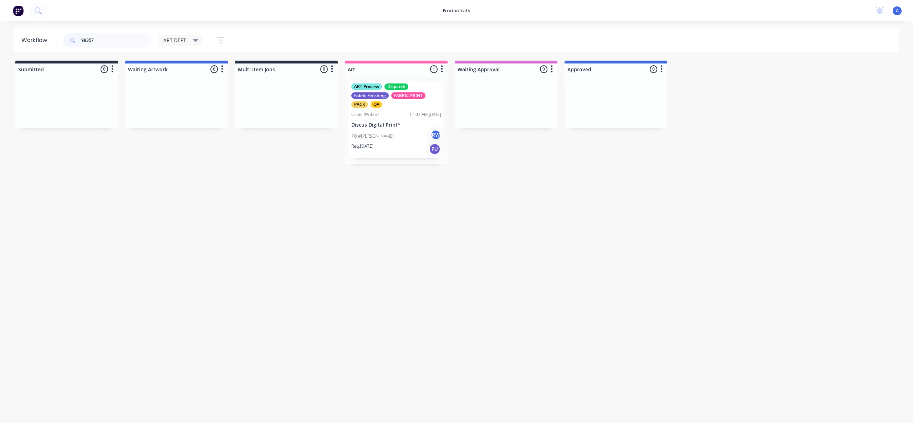
click at [369, 134] on p "PO #[PERSON_NAME]" at bounding box center [372, 136] width 42 height 6
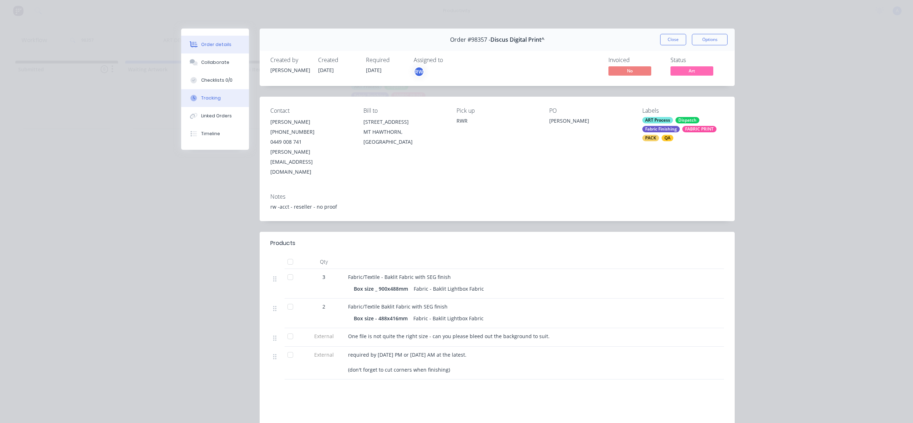
click at [197, 97] on button "Tracking" at bounding box center [215, 98] width 68 height 18
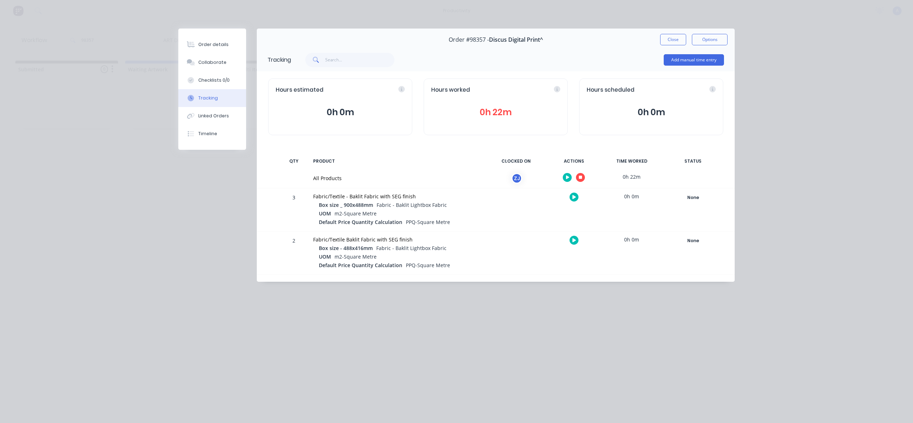
click at [579, 178] on icon "button" at bounding box center [581, 178] width 4 height 4
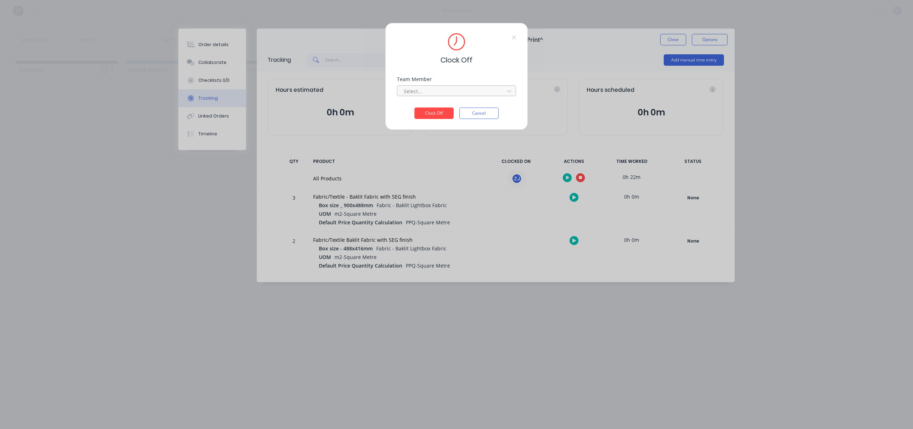
click at [448, 92] on div at bounding box center [452, 91] width 98 height 9
click at [443, 103] on div "[PERSON_NAME]" at bounding box center [456, 106] width 119 height 13
click at [440, 109] on button "Clock Off" at bounding box center [434, 112] width 39 height 11
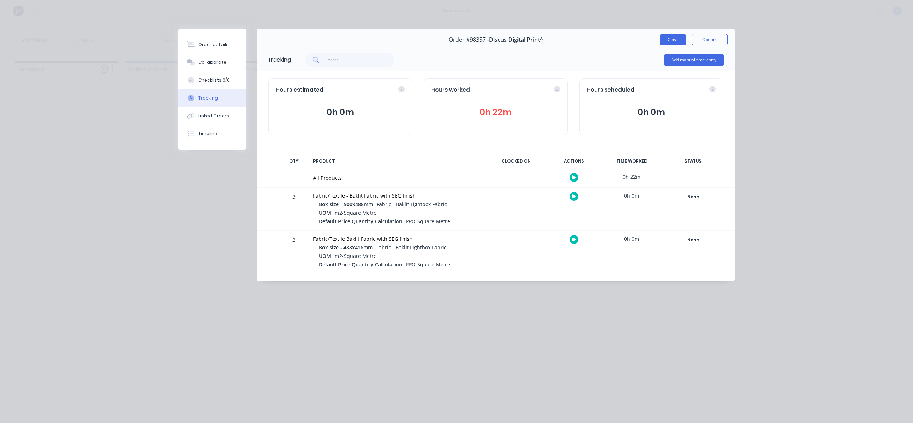
click at [674, 42] on button "Close" at bounding box center [673, 39] width 26 height 11
